Goal: Find specific page/section: Find specific page/section

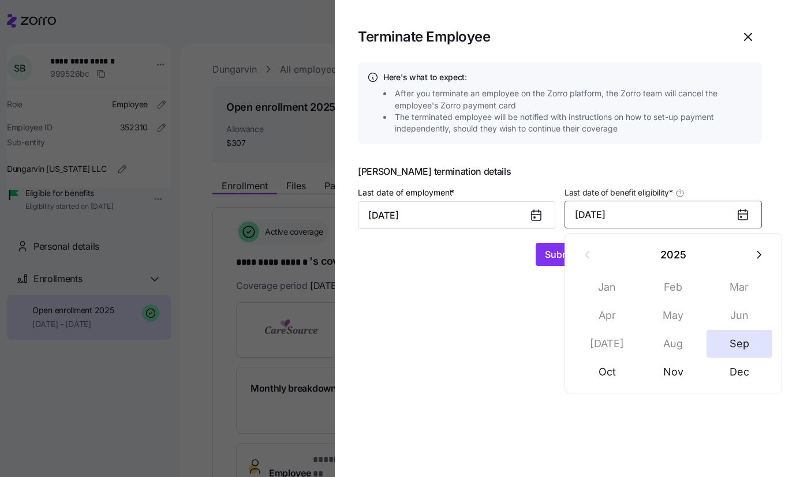
scroll to position [162, 0]
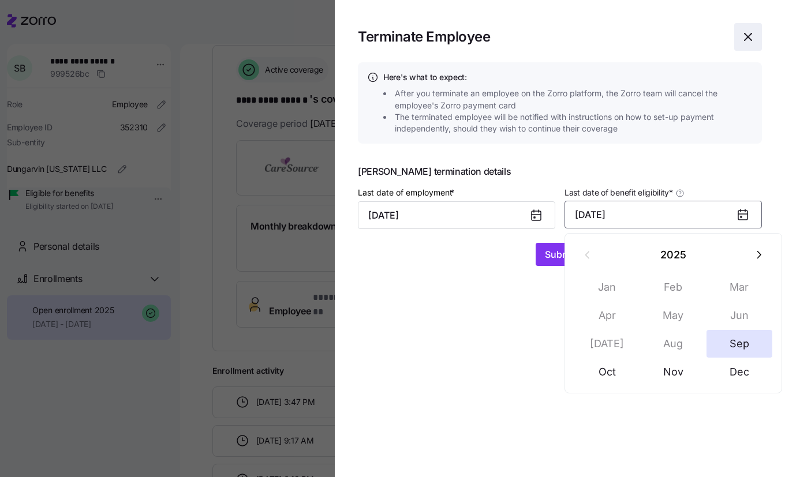
click at [751, 38] on icon "button" at bounding box center [748, 37] width 14 height 14
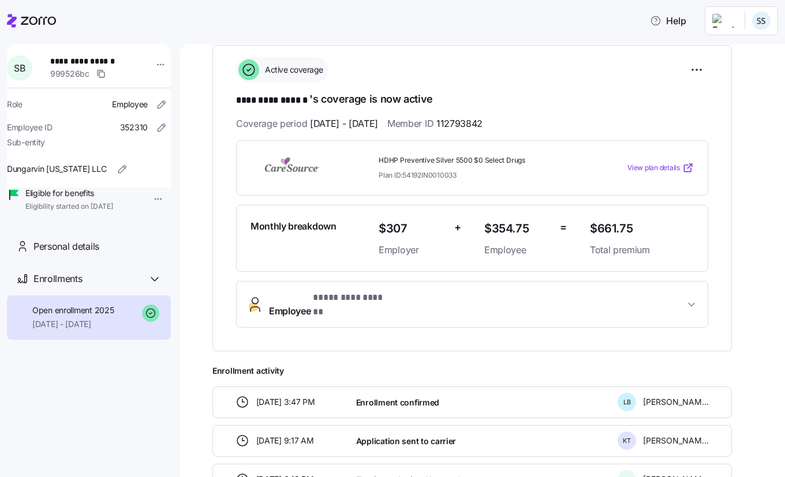
click at [35, 16] on icon at bounding box center [31, 21] width 49 height 14
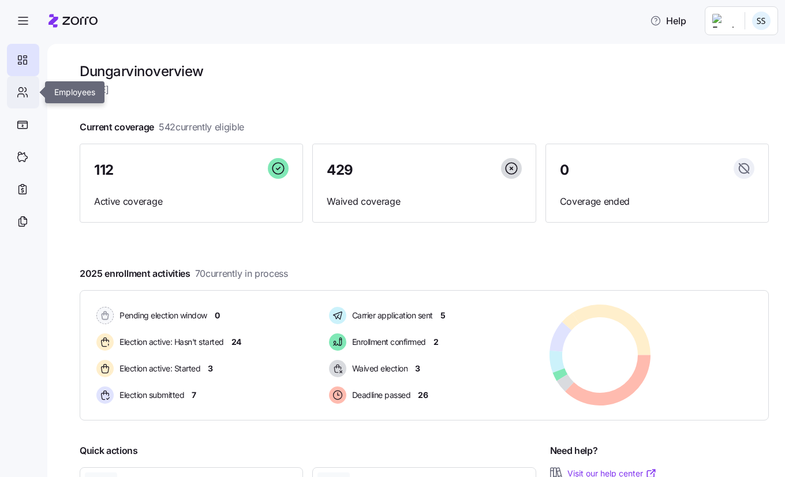
click at [27, 98] on icon at bounding box center [22, 92] width 13 height 14
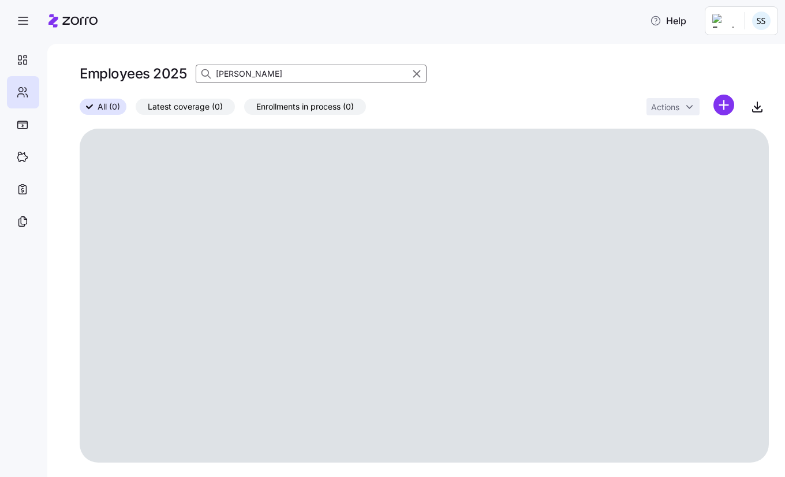
drag, startPoint x: 251, startPoint y: 72, endPoint x: 150, endPoint y: 74, distance: 101.0
click at [150, 74] on div "Employees 2025 [PERSON_NAME]" at bounding box center [424, 73] width 689 height 23
type input "[PERSON_NAME]"
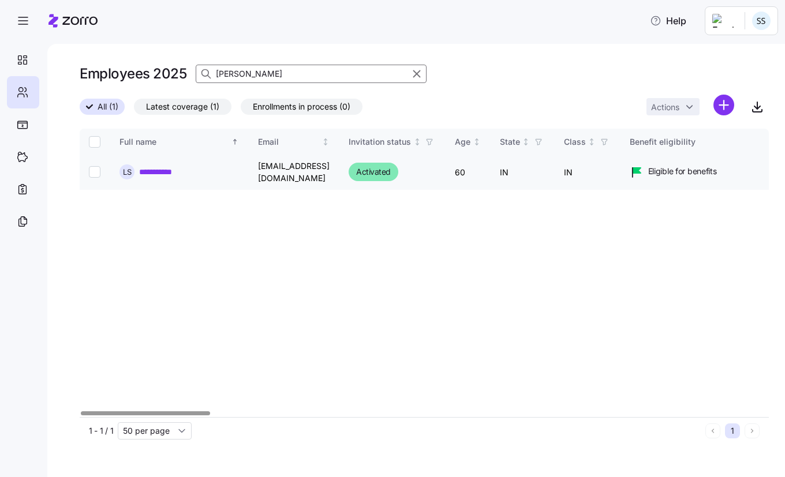
click at [166, 168] on link "**********" at bounding box center [159, 172] width 41 height 12
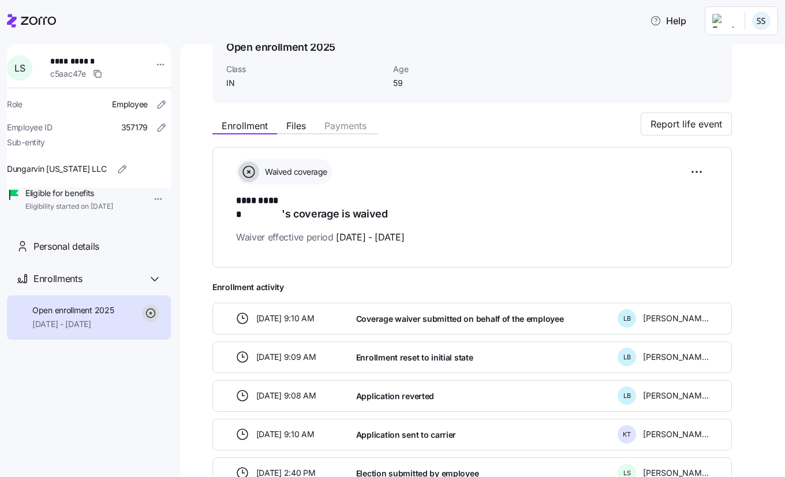
scroll to position [115, 0]
